Goal: Transaction & Acquisition: Obtain resource

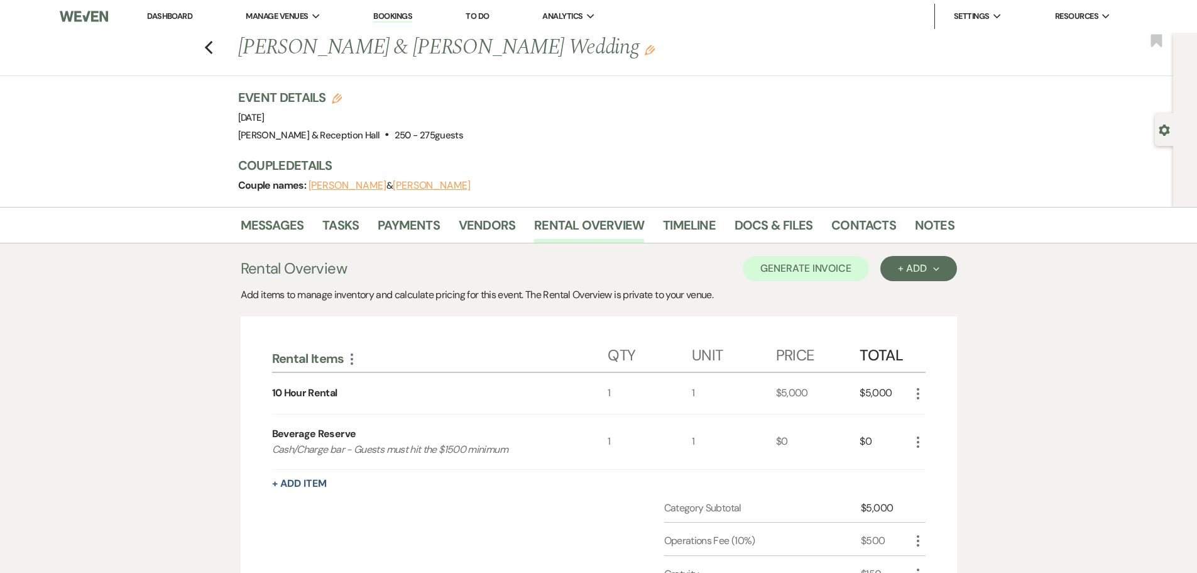
click at [409, 16] on link "Bookings" at bounding box center [392, 17] width 39 height 12
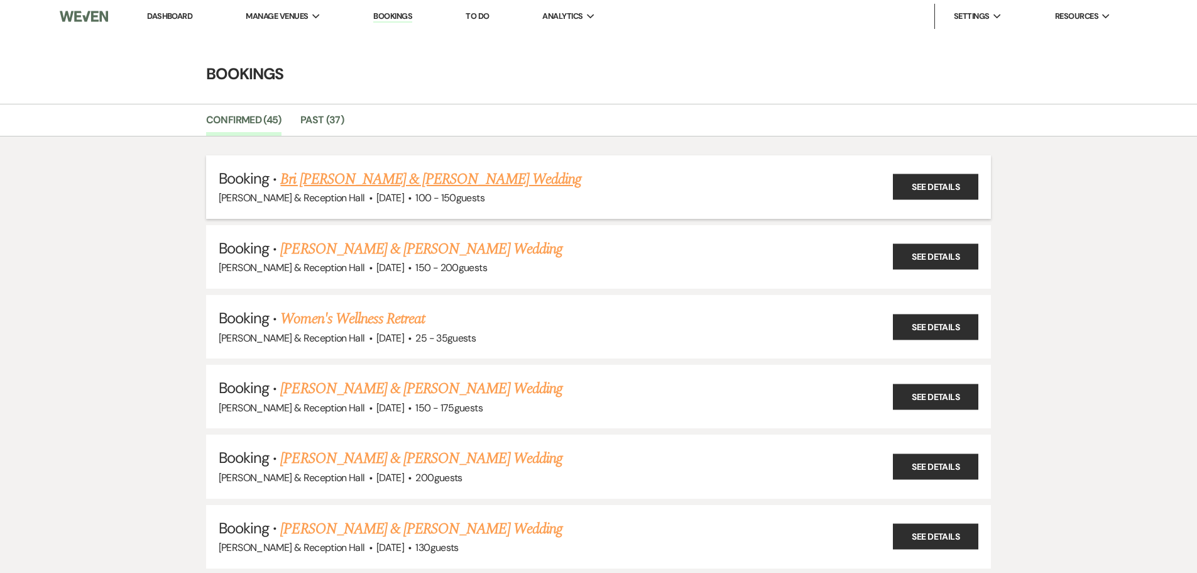
click at [435, 175] on link "Bri [PERSON_NAME] & [PERSON_NAME] Wedding" at bounding box center [430, 179] width 301 height 23
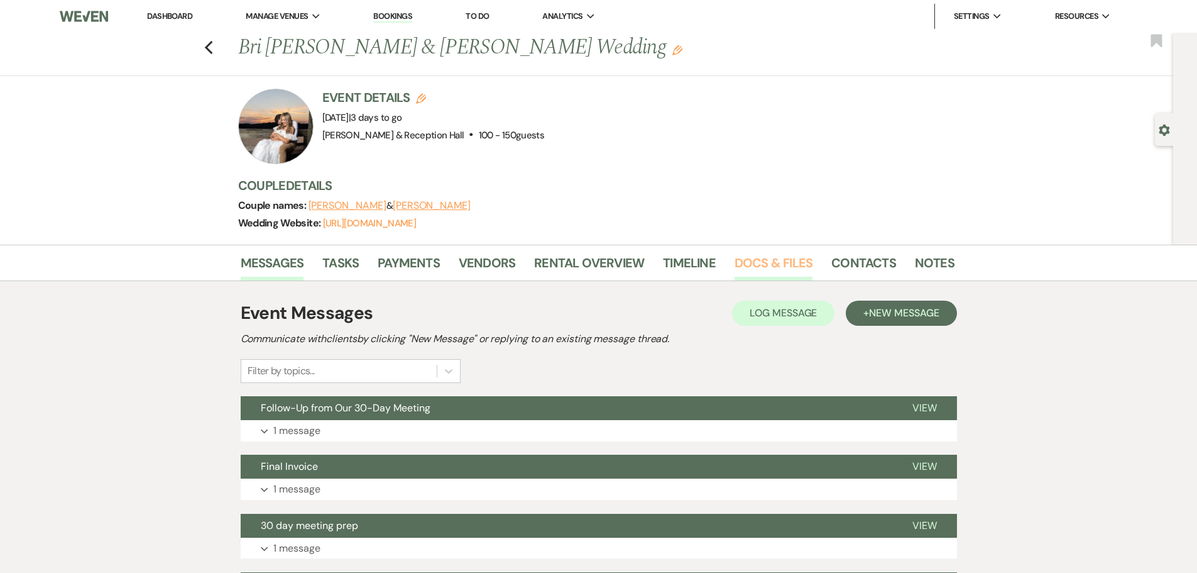
click at [803, 262] on link "Docs & Files" at bounding box center [774, 267] width 78 height 28
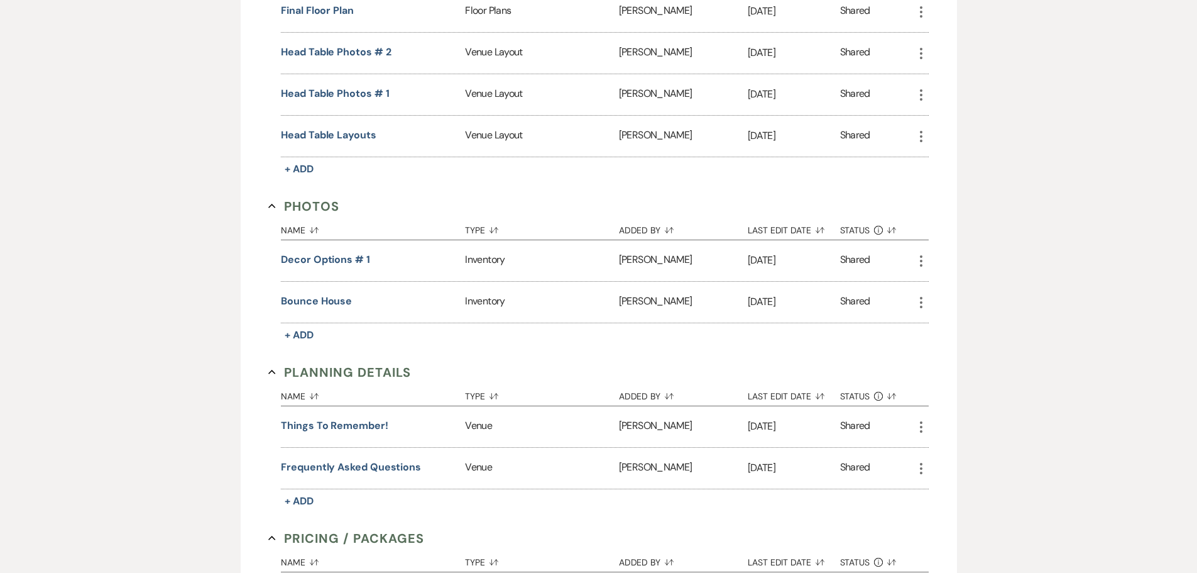
scroll to position [1006, 0]
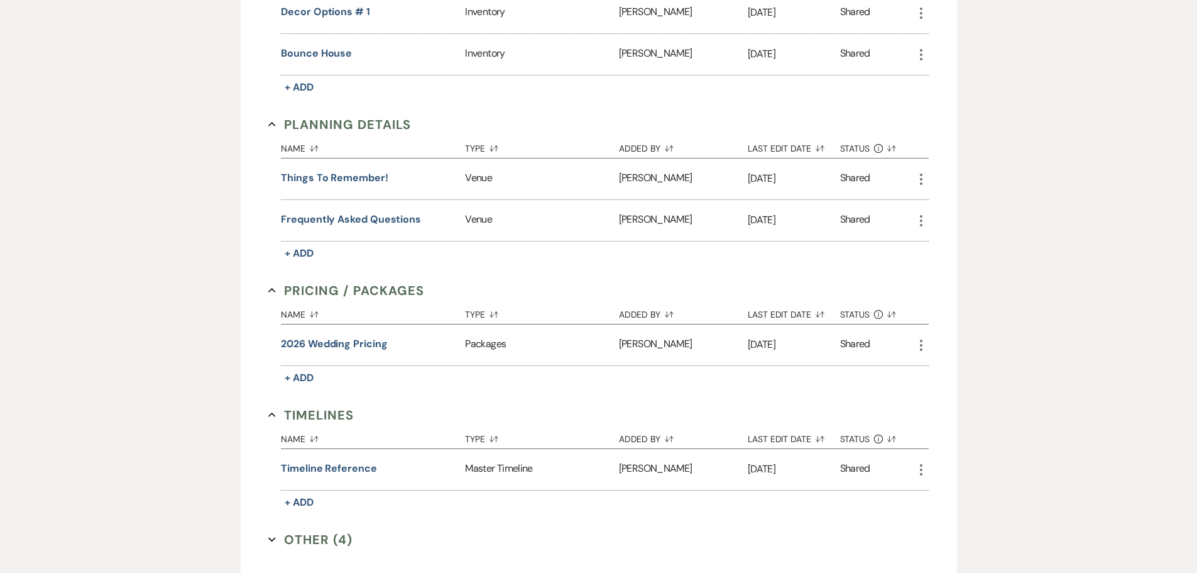
click at [296, 542] on button "Other (4) Expand" at bounding box center [310, 539] width 84 height 19
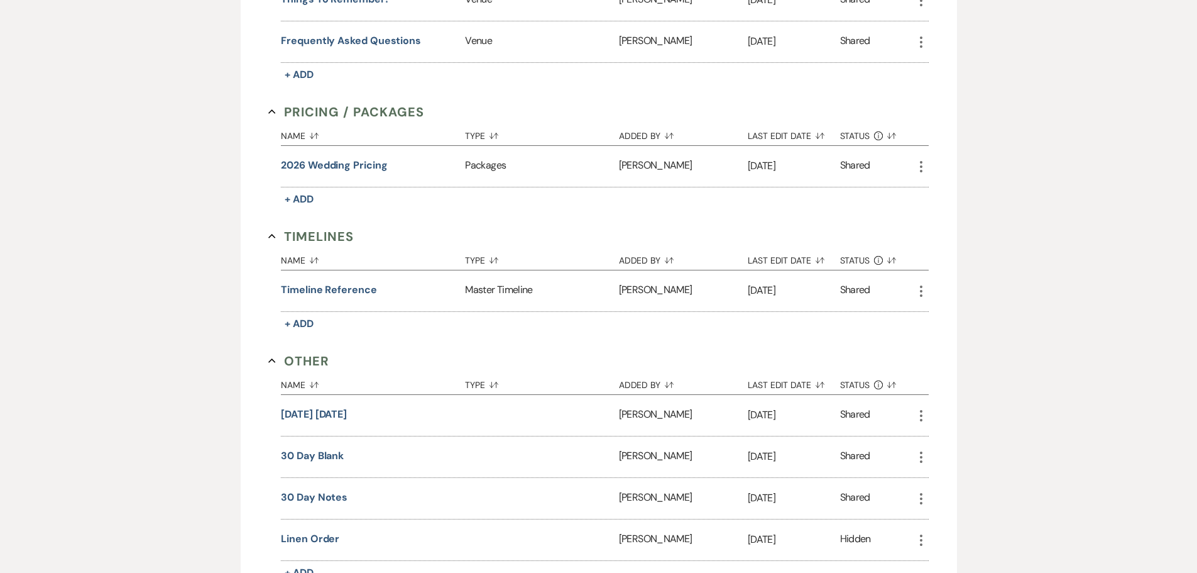
scroll to position [1391, 0]
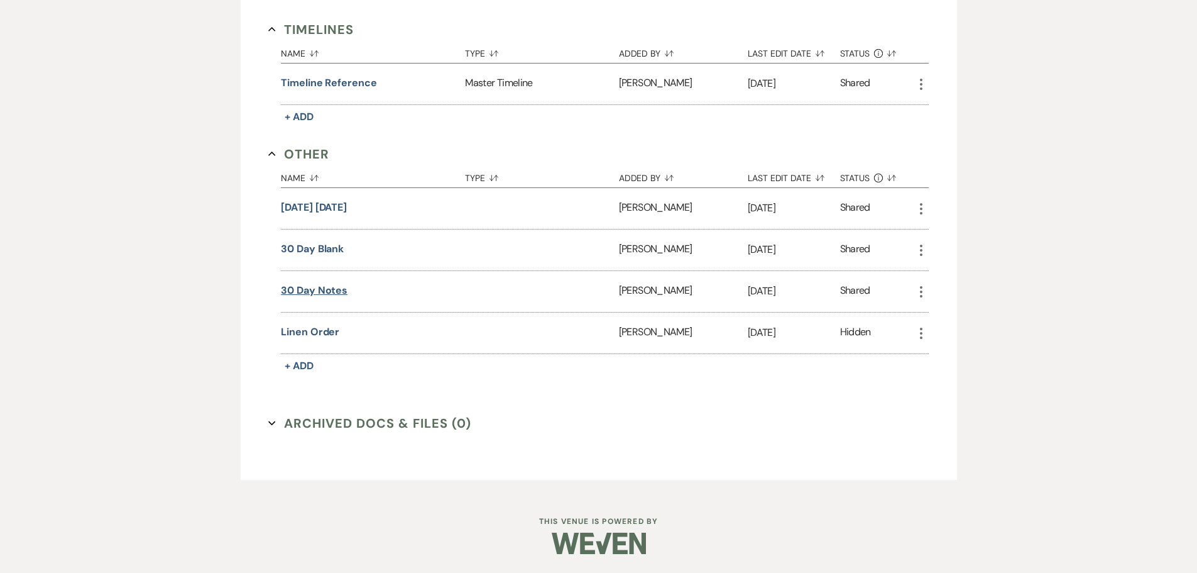
click at [322, 287] on button "30 Day Notes" at bounding box center [314, 290] width 67 height 15
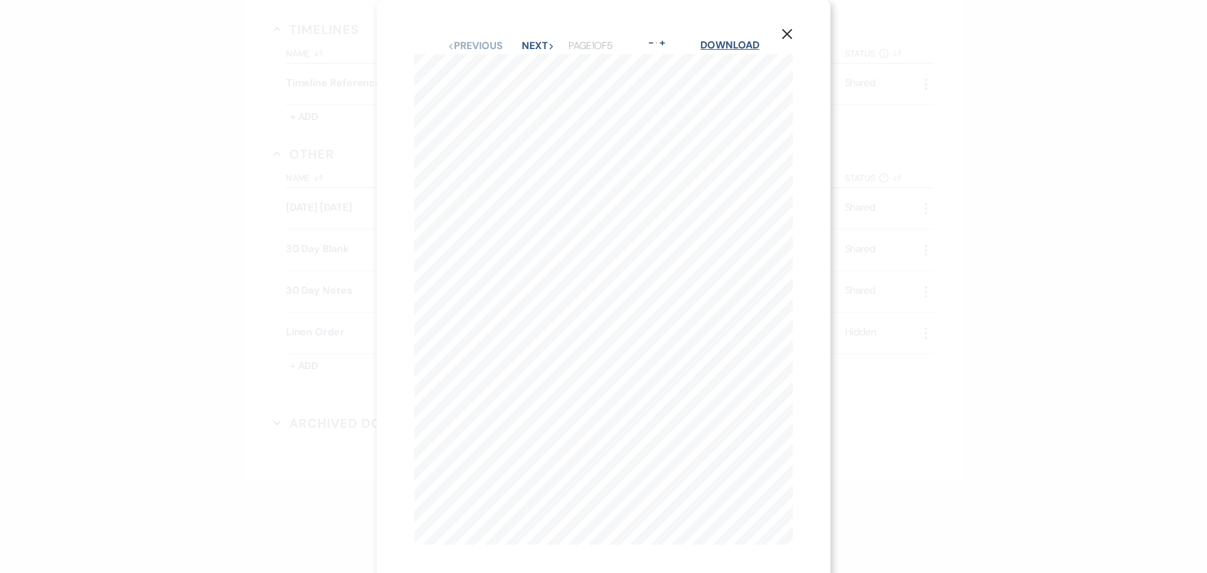
click at [723, 45] on link "Download" at bounding box center [729, 44] width 58 height 13
click at [785, 34] on icon "X" at bounding box center [786, 33] width 11 height 11
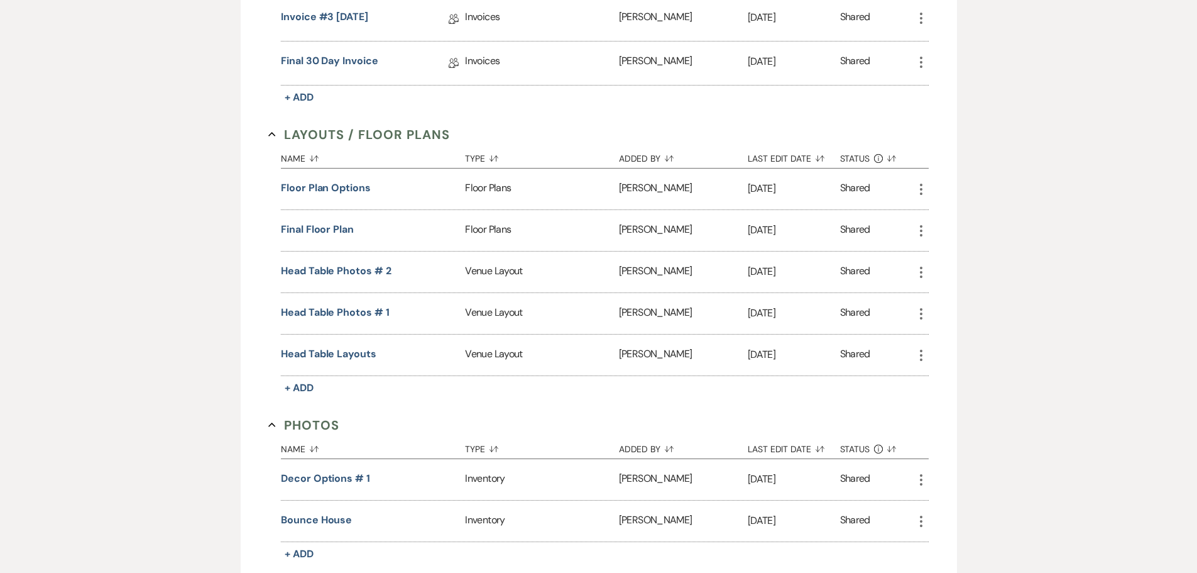
scroll to position [511, 0]
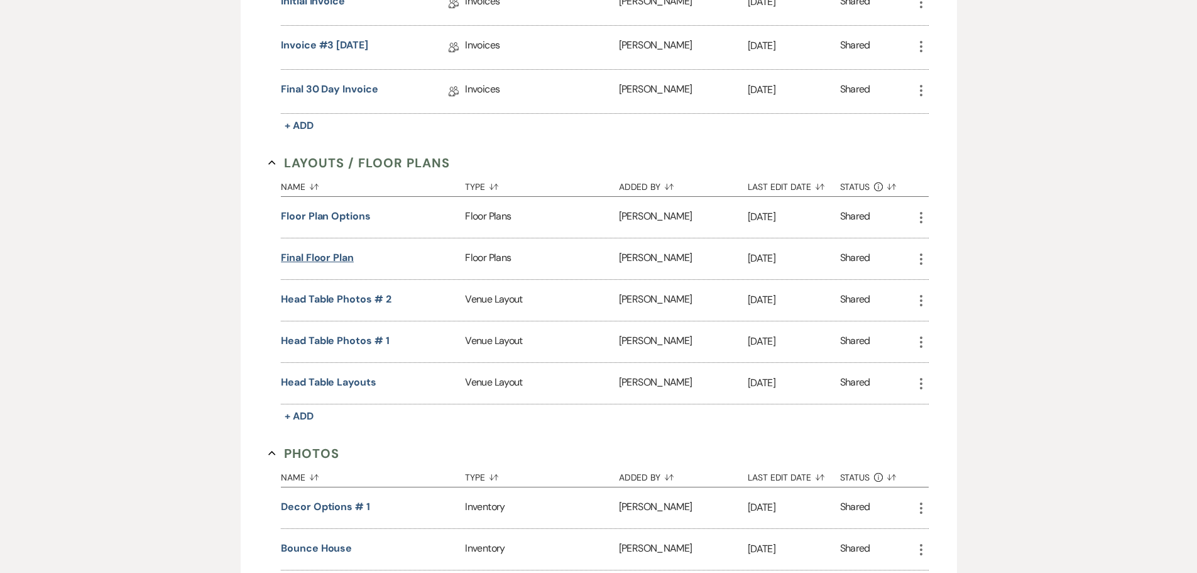
click at [351, 257] on button "Final Floor plan" at bounding box center [317, 257] width 73 height 15
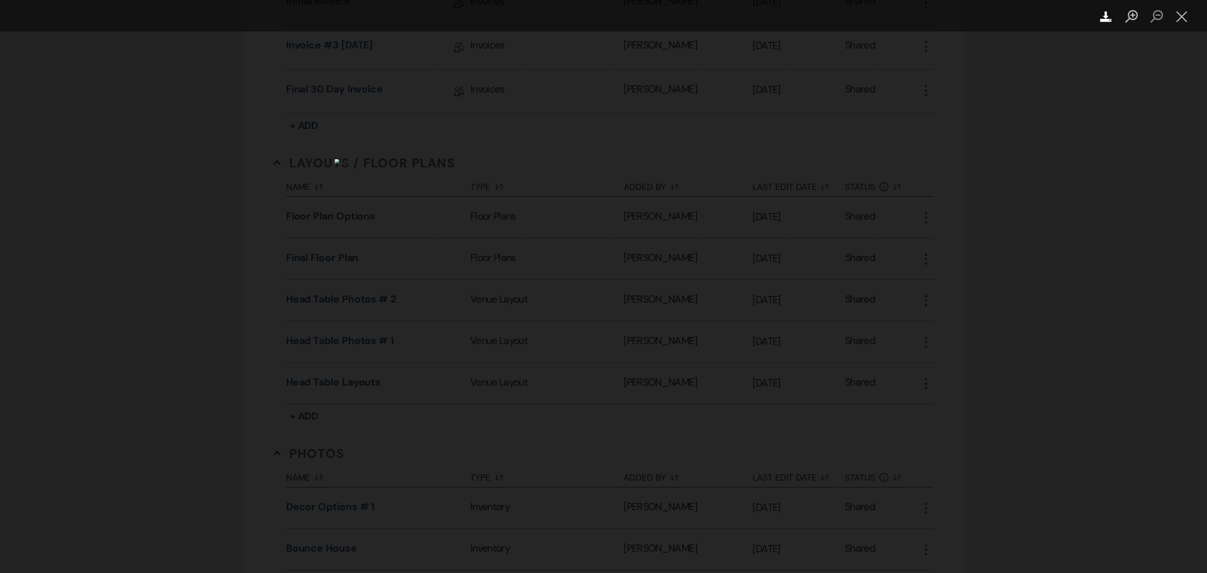
click at [1106, 18] on use "Lightbox" at bounding box center [1105, 16] width 11 height 11
click at [1076, 282] on div "Lightbox" at bounding box center [603, 286] width 1207 height 573
